Goal: Task Accomplishment & Management: Manage account settings

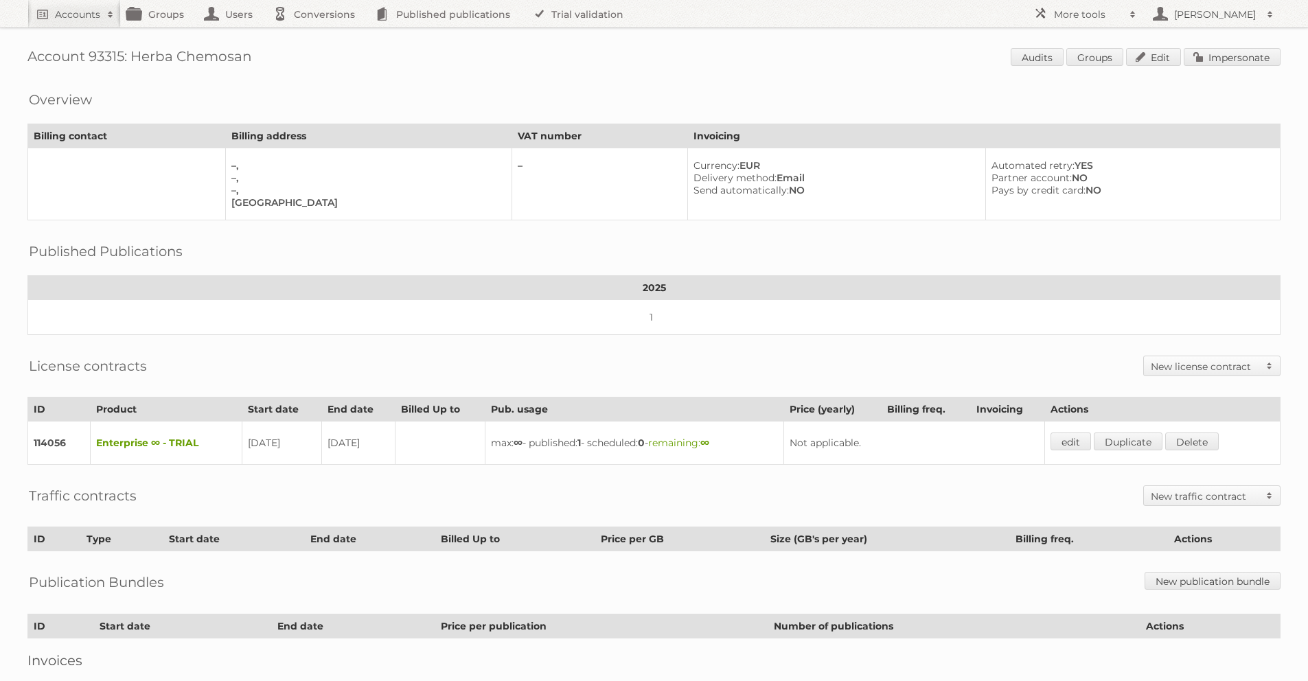
drag, startPoint x: 249, startPoint y: 57, endPoint x: 127, endPoint y: 54, distance: 122.2
click at [127, 54] on h1 "Account 93315: Herba Chemosan Audits Groups Edit Impersonate" at bounding box center [653, 58] width 1253 height 21
copy h1 "Herba Chemosan"
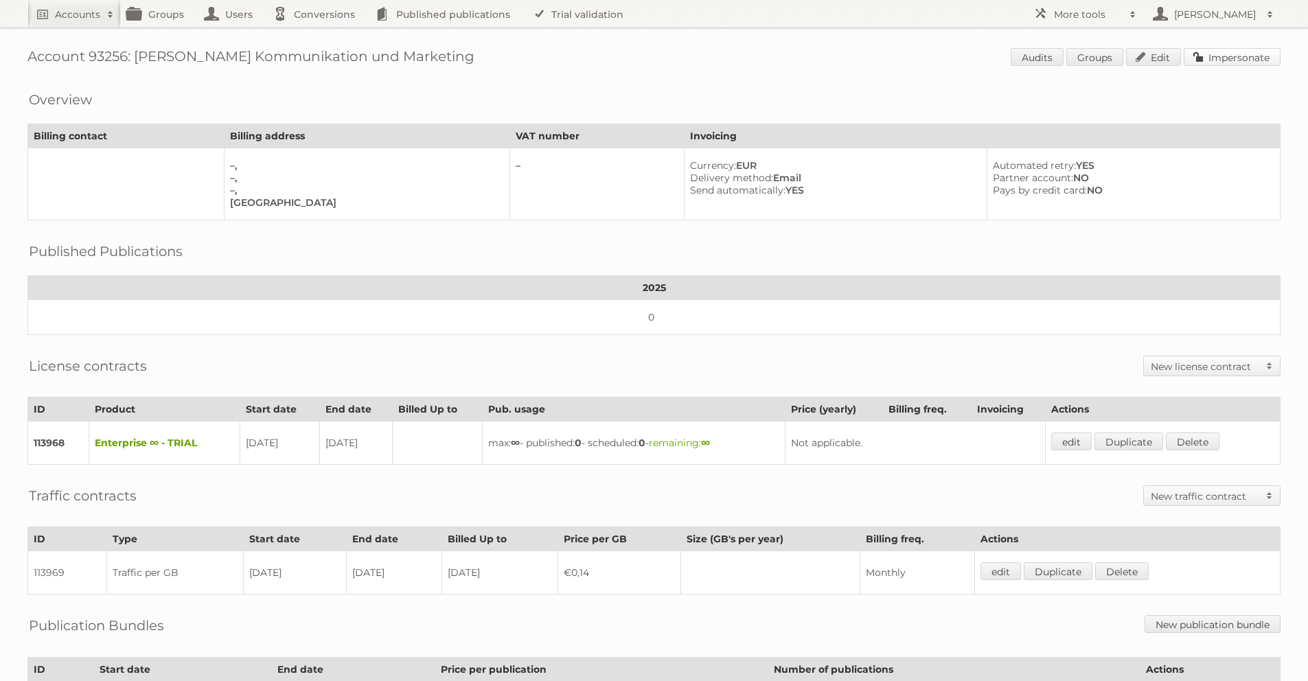
click at [1229, 64] on link "Impersonate" at bounding box center [1231, 57] width 97 height 18
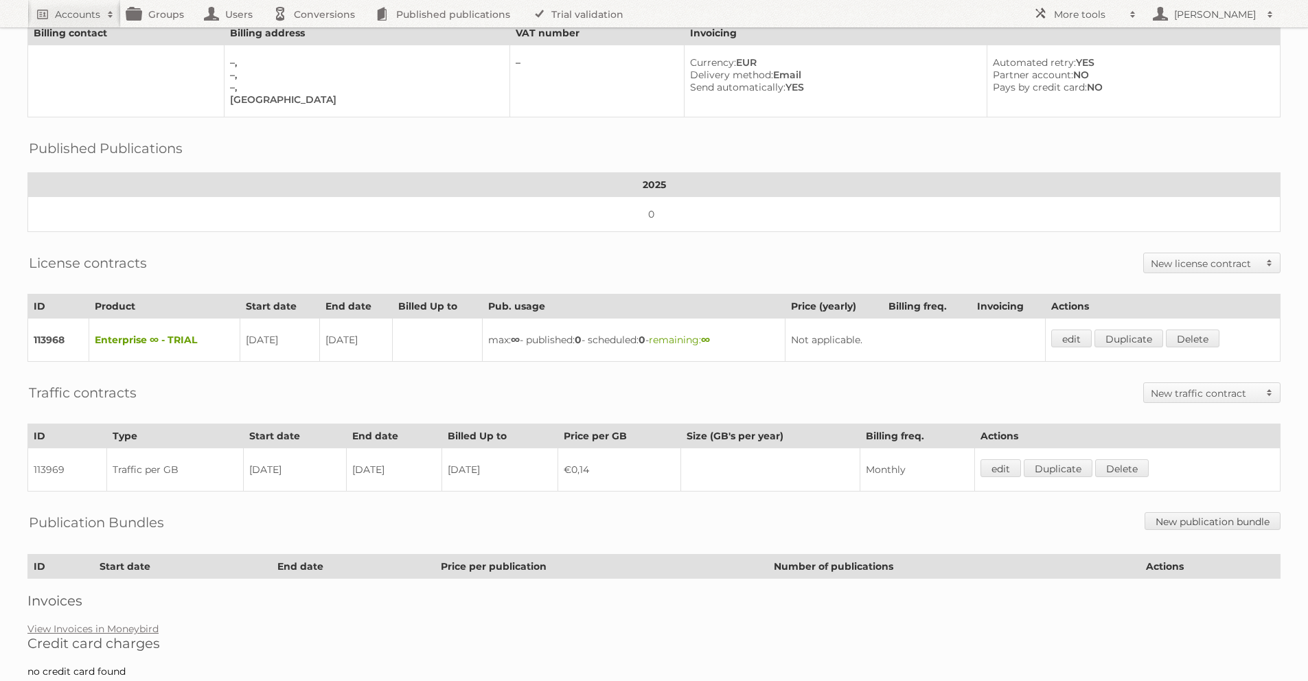
scroll to position [131, 0]
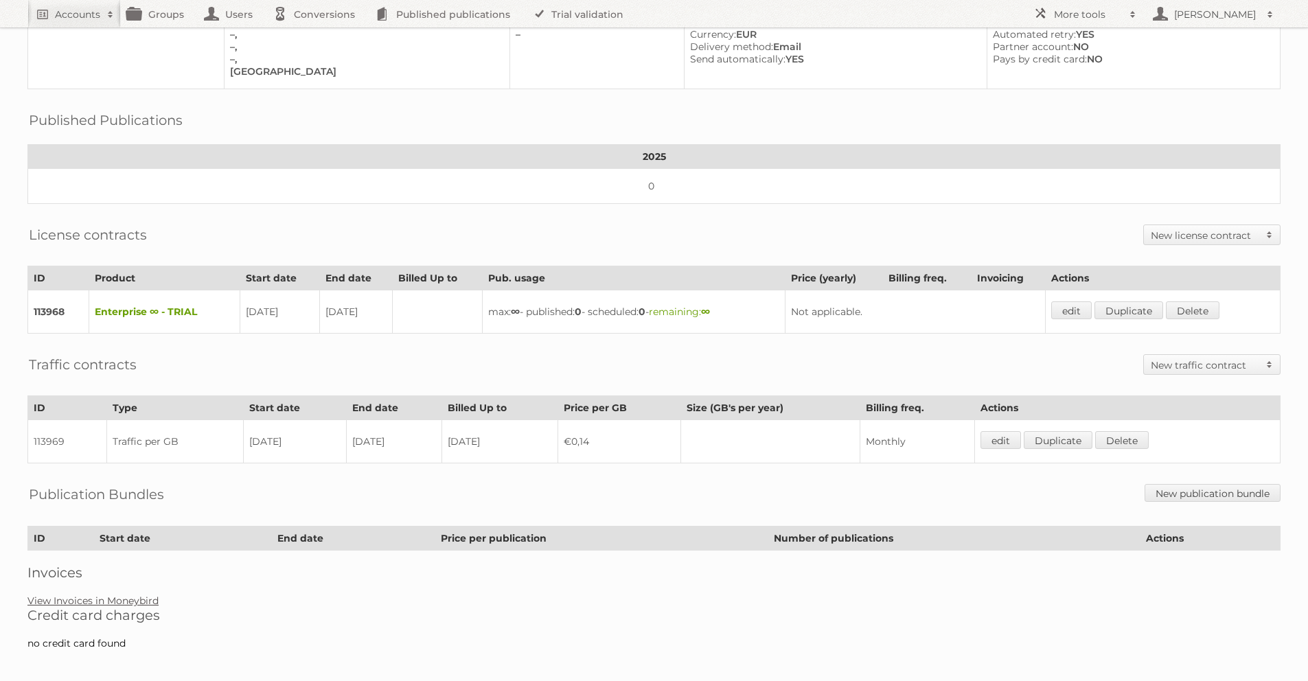
click at [126, 597] on link "View Invoices in Moneybird" at bounding box center [92, 600] width 131 height 12
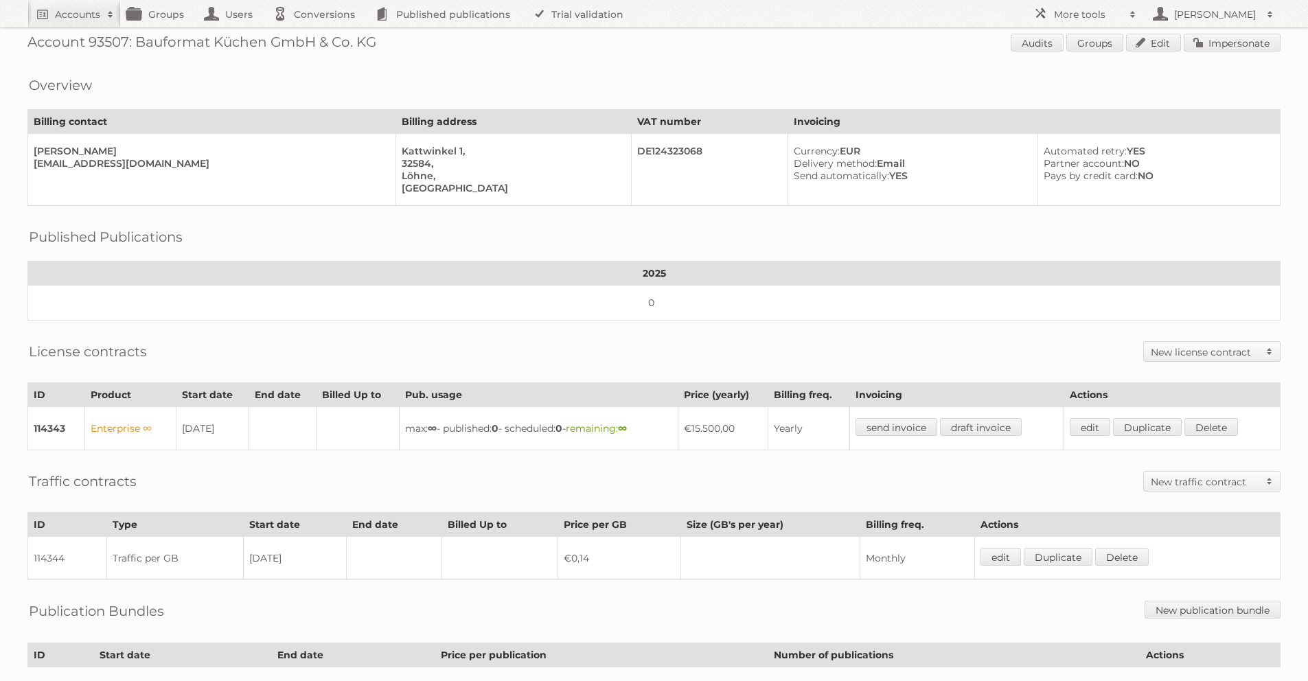
scroll to position [14, 0]
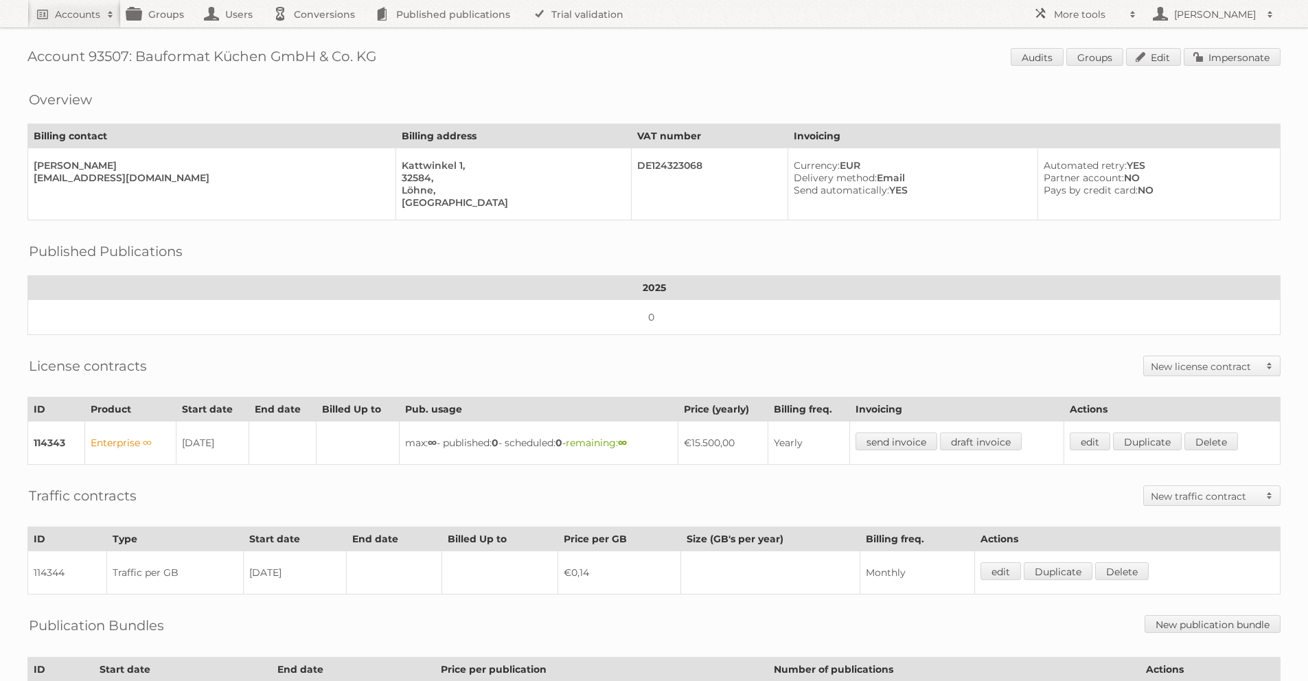
click at [1176, 45] on div "Account 93507: Bauformat Küchen GmbH & Co. KG Audits Groups Edit Impersonate Ov…" at bounding box center [654, 397] width 1308 height 794
click at [1175, 46] on div "Account 93507: Bauformat Küchen GmbH & Co. KG Audits Groups Edit Impersonate Ov…" at bounding box center [654, 397] width 1308 height 794
click at [1170, 52] on link "Edit" at bounding box center [1153, 57] width 55 height 18
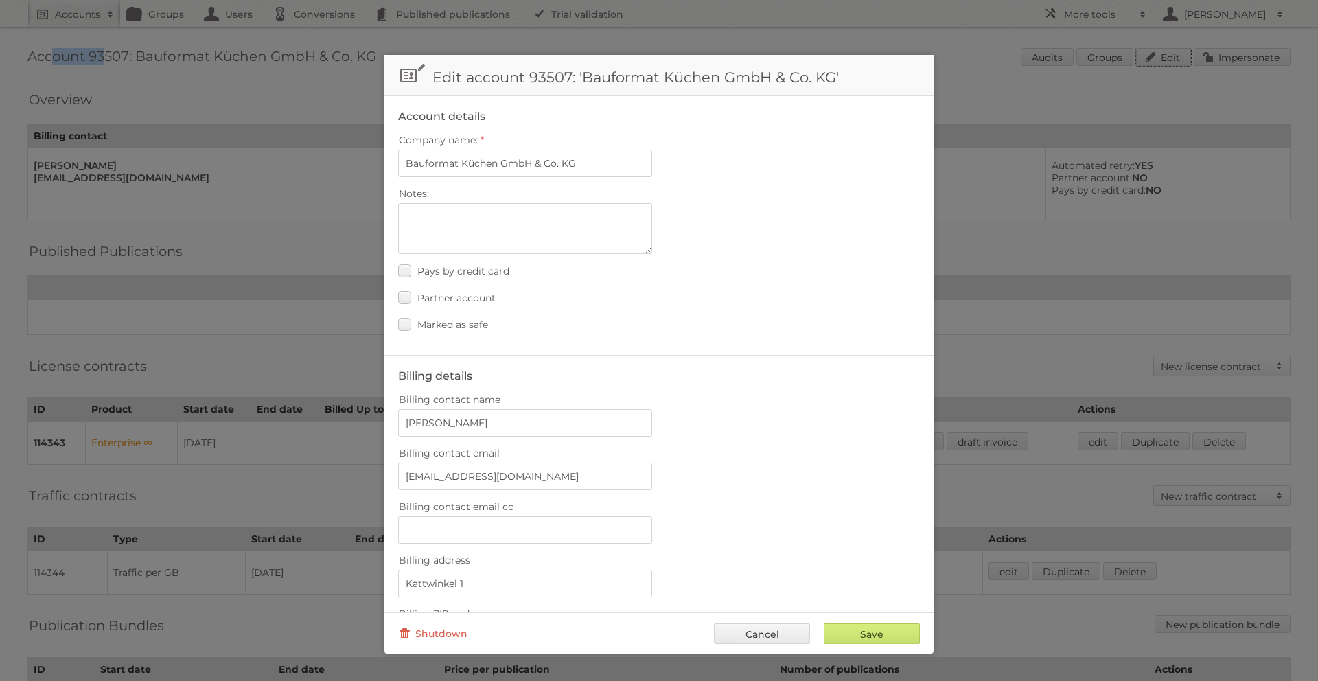
scroll to position [413, 0]
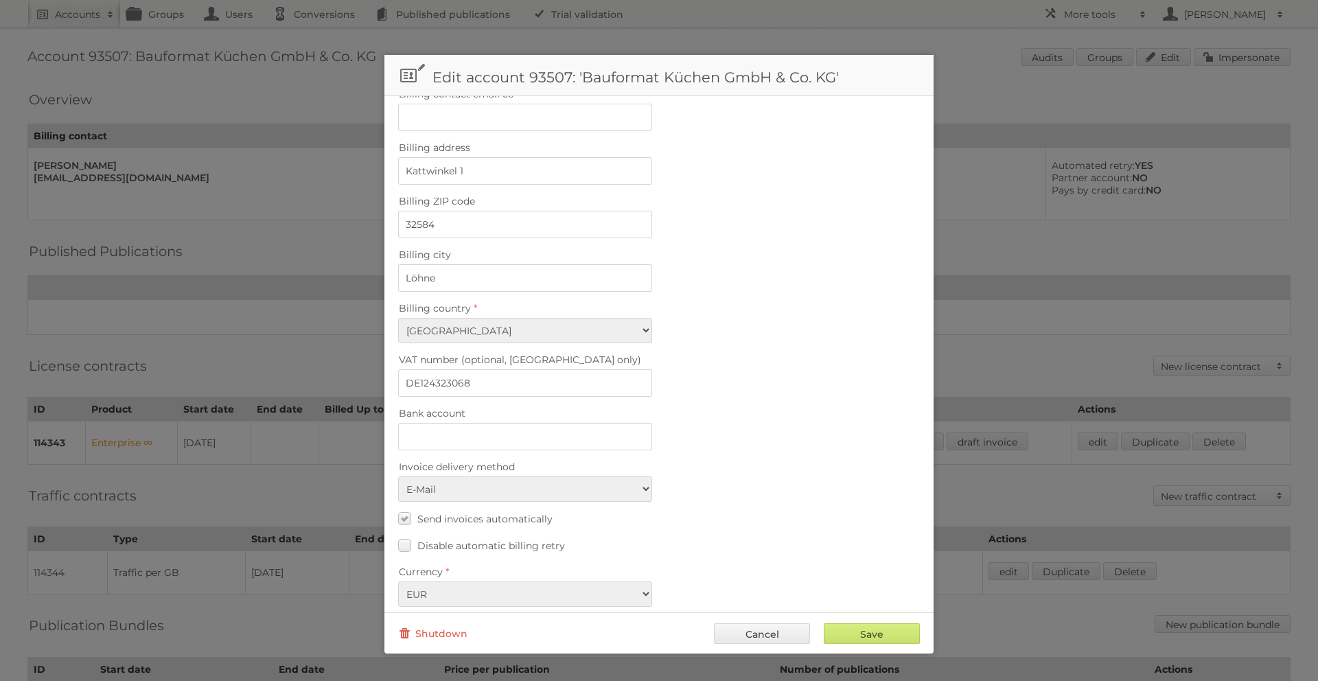
click at [464, 518] on fieldset "Billing details Billing contact name Hélène Bangert Billing contact email hbang…" at bounding box center [658, 284] width 549 height 685
click at [467, 514] on fieldset "Billing details Billing contact name Hélène Bangert Billing contact email hbang…" at bounding box center [658, 284] width 549 height 685
click at [468, 513] on label "Send invoices automatically" at bounding box center [475, 519] width 154 height 20
click at [0, 0] on input "Send invoices automatically" at bounding box center [0, 0] width 0 height 0
click at [840, 629] on input "Save" at bounding box center [872, 633] width 96 height 21
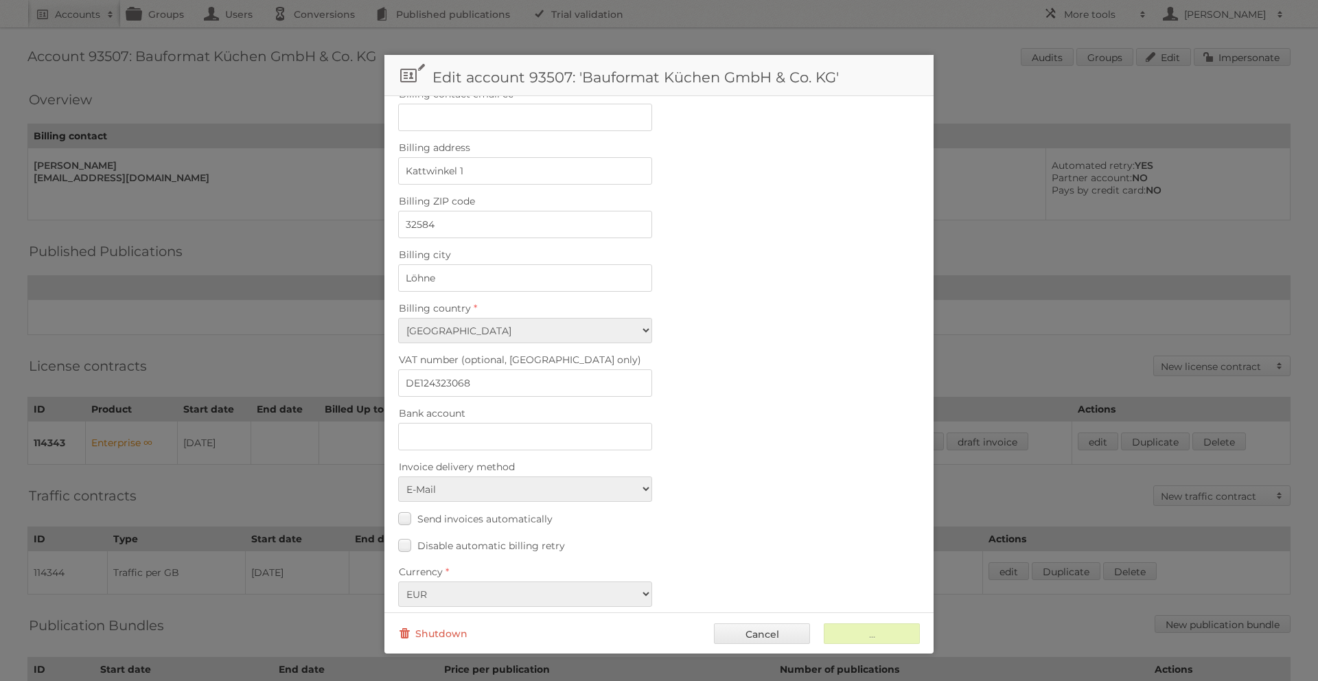
type input "..."
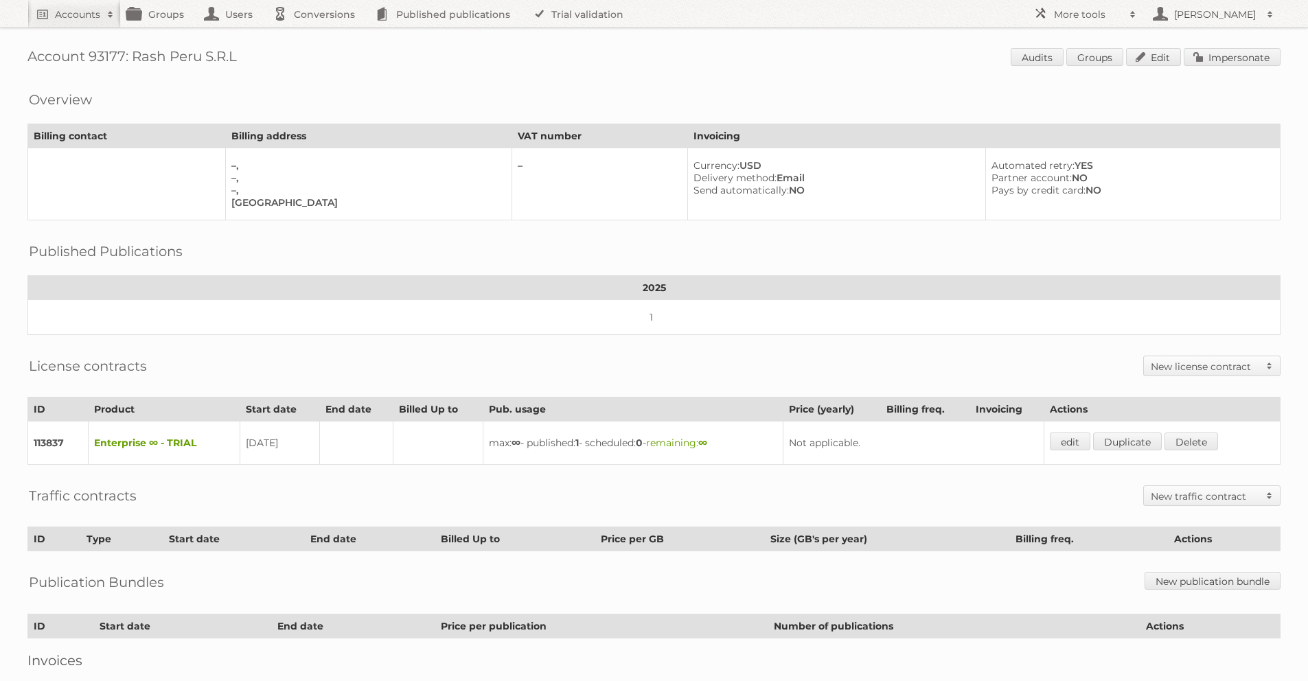
click at [1026, 47] on div "Account 93177: Rash Peru S.R.L Audits Groups Edit Impersonate Overview Billing …" at bounding box center [654, 375] width 1308 height 751
click at [98, 50] on h1 "Account 93177: Rash Peru S.R.L Audits Groups Edit Impersonate" at bounding box center [653, 58] width 1253 height 21
copy h1 "93177"
